Goal: Information Seeking & Learning: Learn about a topic

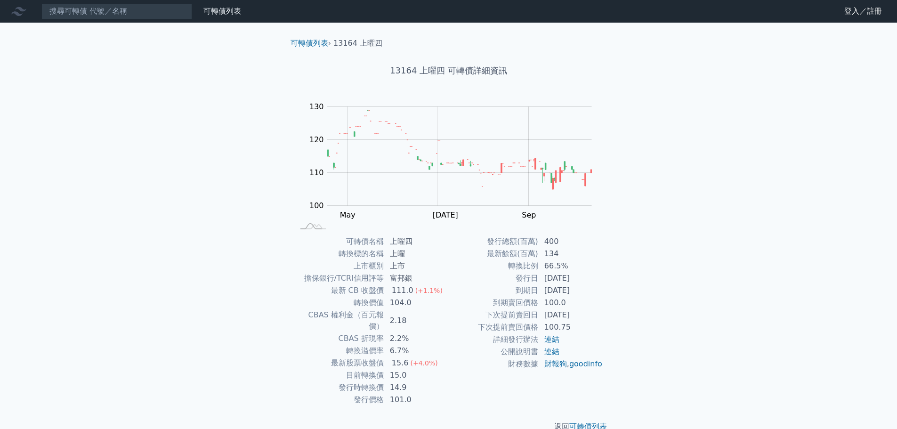
drag, startPoint x: 248, startPoint y: 212, endPoint x: 257, endPoint y: 198, distance: 16.5
click at [248, 212] on div "可轉債列表 財務數據 可轉債列表 財務數據 登入／註冊 登入／註冊 可轉債列表 › 13164 上曜四 13164 上曜四 可轉債詳細資訊 Zoom Out …" at bounding box center [448, 223] width 897 height 447
click at [323, 43] on link "可轉債列表" at bounding box center [310, 43] width 38 height 9
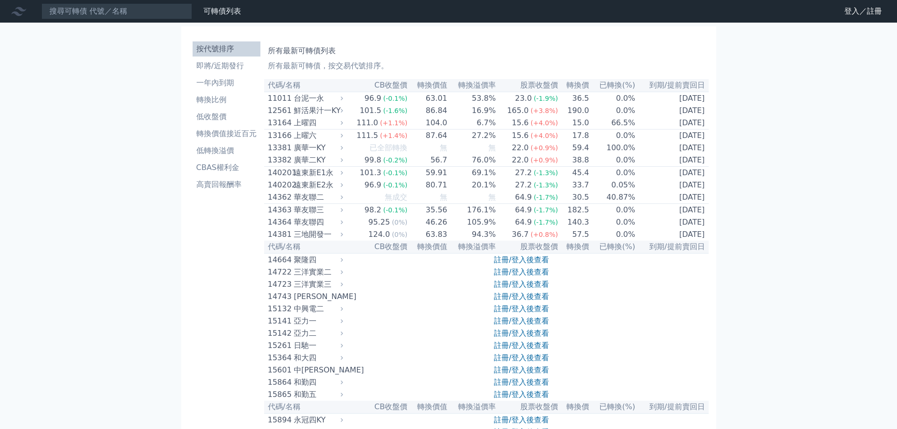
click at [230, 47] on li "按代號排序" at bounding box center [227, 48] width 68 height 11
click at [232, 82] on li "一年內到期" at bounding box center [227, 82] width 68 height 11
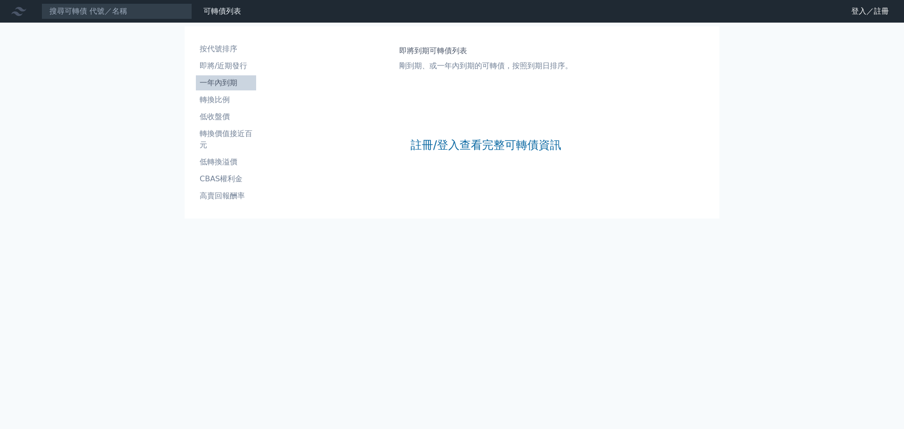
click at [485, 65] on p "剛到期、或一年內到期的可轉債，按照到期日排序。" at bounding box center [485, 65] width 173 height 11
click at [867, 8] on link "登入／註冊" at bounding box center [870, 11] width 53 height 15
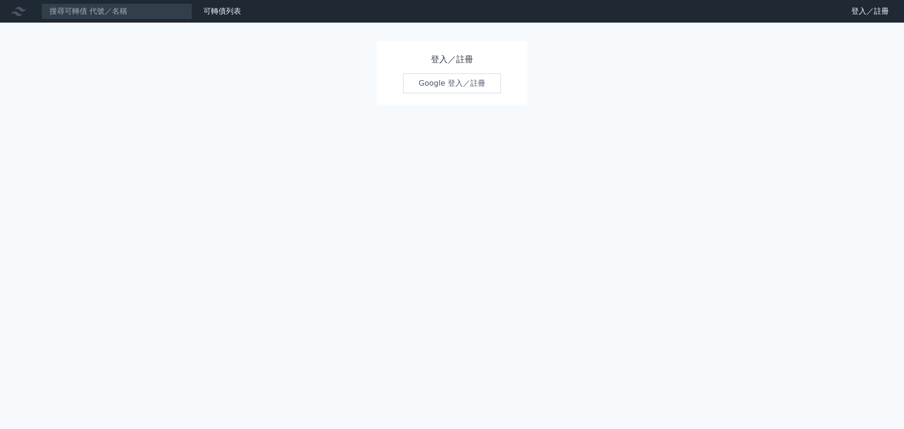
click at [436, 84] on link "Google 登入／註冊" at bounding box center [452, 83] width 98 height 20
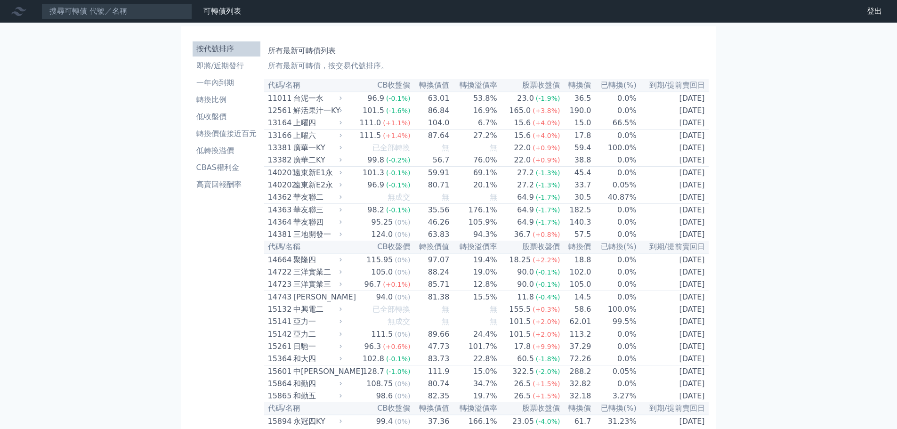
click at [239, 51] on li "按代號排序" at bounding box center [227, 48] width 68 height 11
click at [215, 85] on li "一年內到期" at bounding box center [227, 82] width 68 height 11
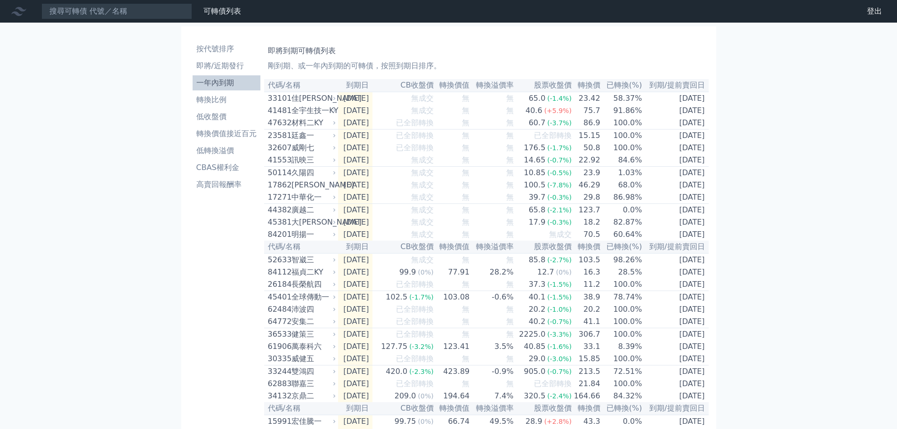
drag, startPoint x: 813, startPoint y: 1, endPoint x: 809, endPoint y: 220, distance: 219.5
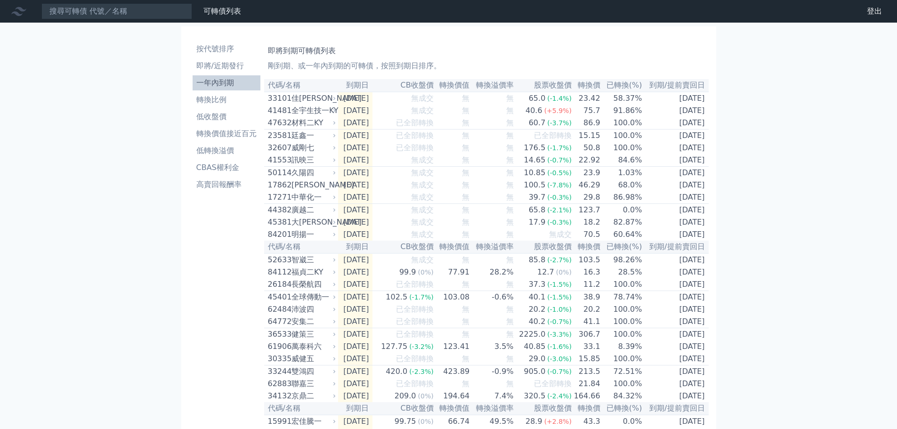
click at [101, 9] on input at bounding box center [116, 11] width 151 height 16
type input "1316"
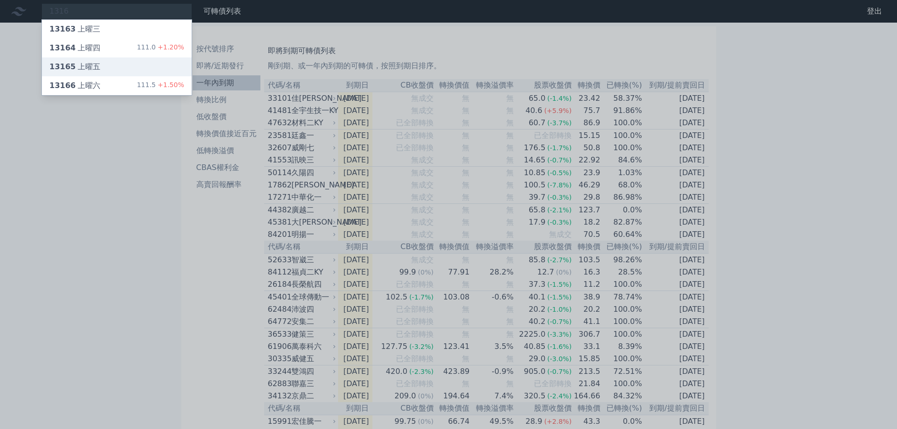
click at [91, 71] on div "13165 上曜五" at bounding box center [74, 66] width 51 height 11
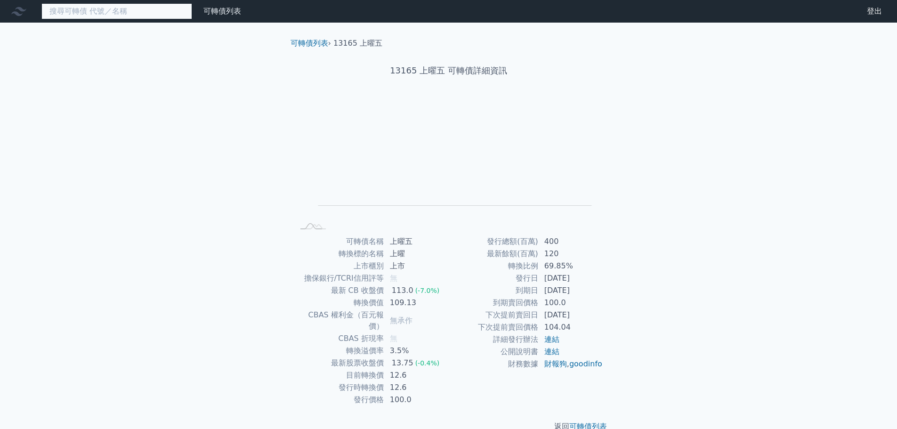
click at [137, 13] on input at bounding box center [116, 11] width 151 height 16
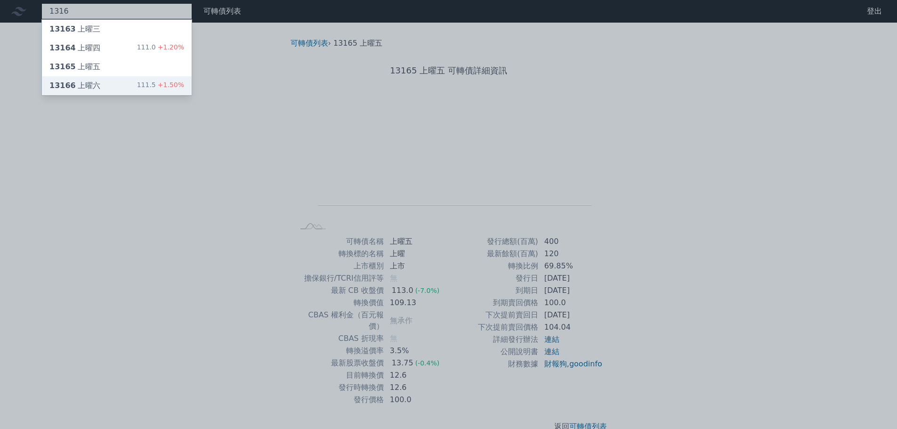
type input "1316"
click at [108, 83] on div "13166 上曜六 111.5 +1.50%" at bounding box center [117, 85] width 150 height 19
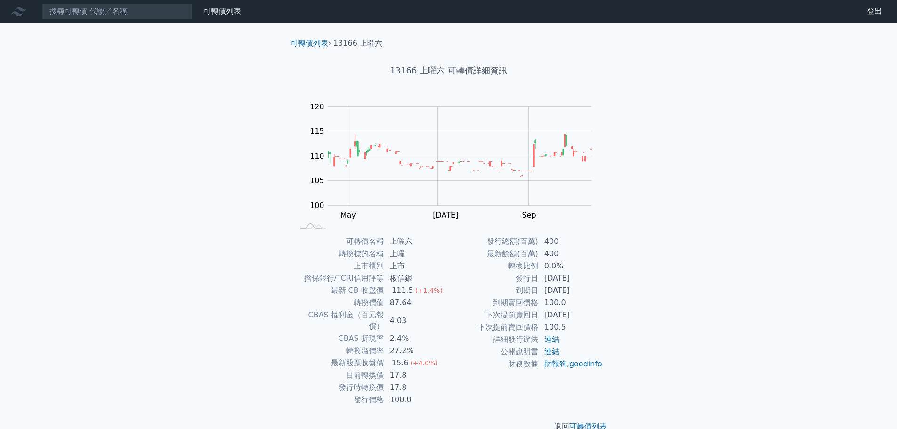
click at [147, 311] on div "可轉債列表 財務數據 可轉債列表 財務數據 登出 登出 可轉債列表 › 13166 上曜六 13166 上曜六 可轉債詳細資訊 Zoom Out 104 10…" at bounding box center [448, 223] width 897 height 447
click at [791, 296] on div "可轉債列表 財務數據 可轉債列表 財務數據 登出 登出 可轉債列表 › 13166 上曜六 13166 上曜六 可轉債詳細資訊 Zoom Out 104 10…" at bounding box center [448, 223] width 897 height 447
